Goal: Task Accomplishment & Management: Manage account settings

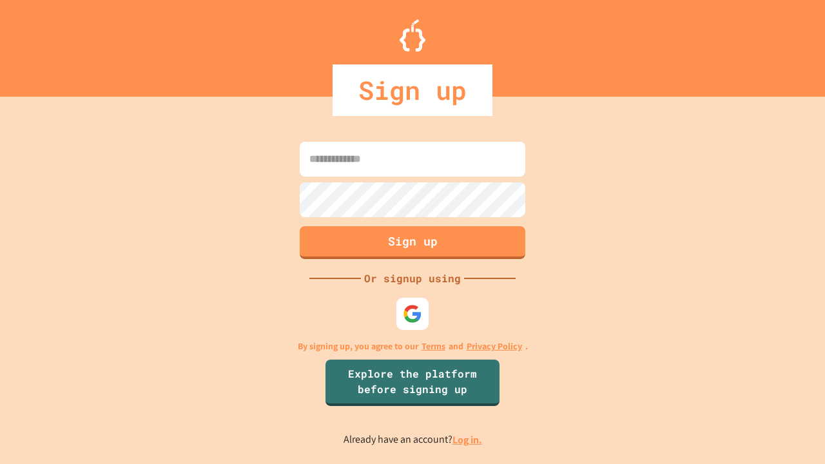
click at [468, 439] on link "Log in." at bounding box center [467, 440] width 30 height 14
